Goal: Task Accomplishment & Management: Manage account settings

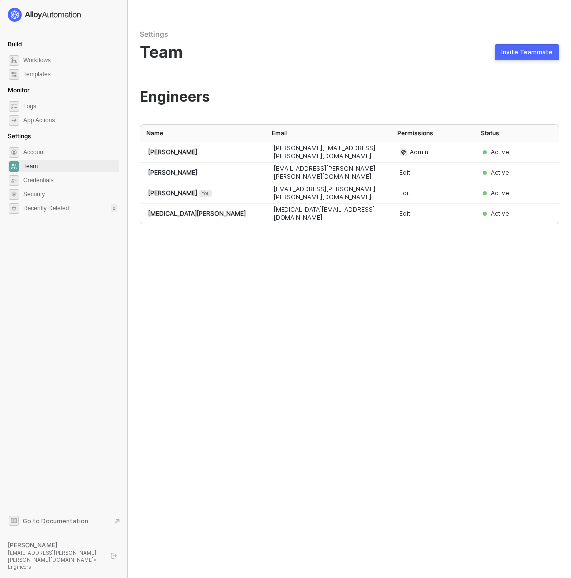
click at [274, 69] on div "Settings Team Invite Teammate Engineers Name Email Permissions Status Gabriel B…" at bounding box center [350, 289] width 444 height 578
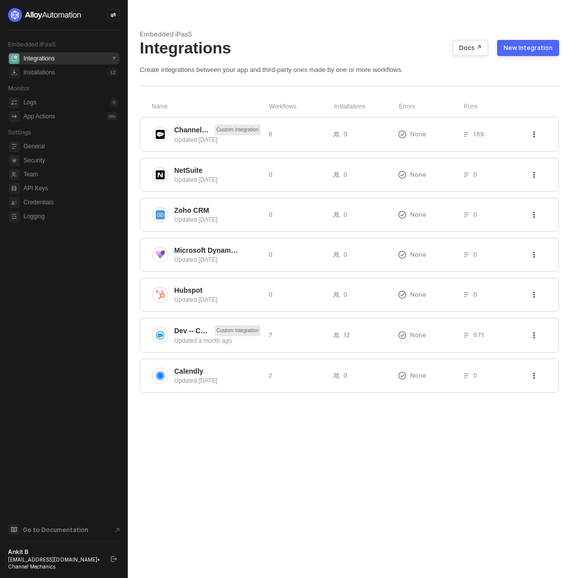
click at [84, 558] on div "abhardwaj@allbound.com • Channel Mechanics" at bounding box center [55, 563] width 94 height 14
click at [31, 175] on span "Team" at bounding box center [70, 174] width 94 height 12
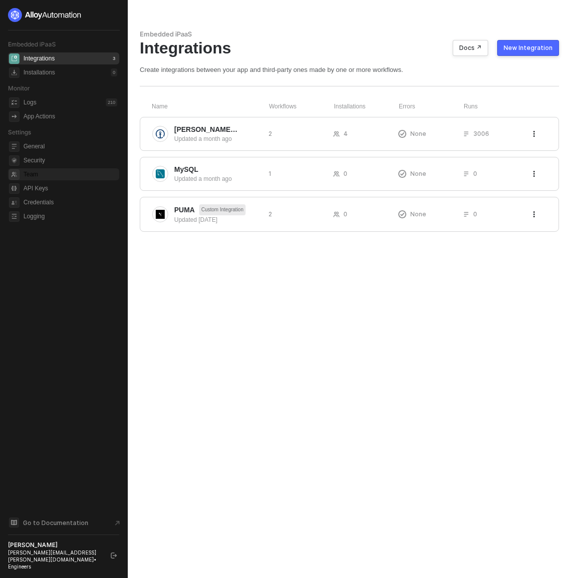
click at [36, 175] on span "Team" at bounding box center [70, 174] width 94 height 12
